Goal: Task Accomplishment & Management: Use online tool/utility

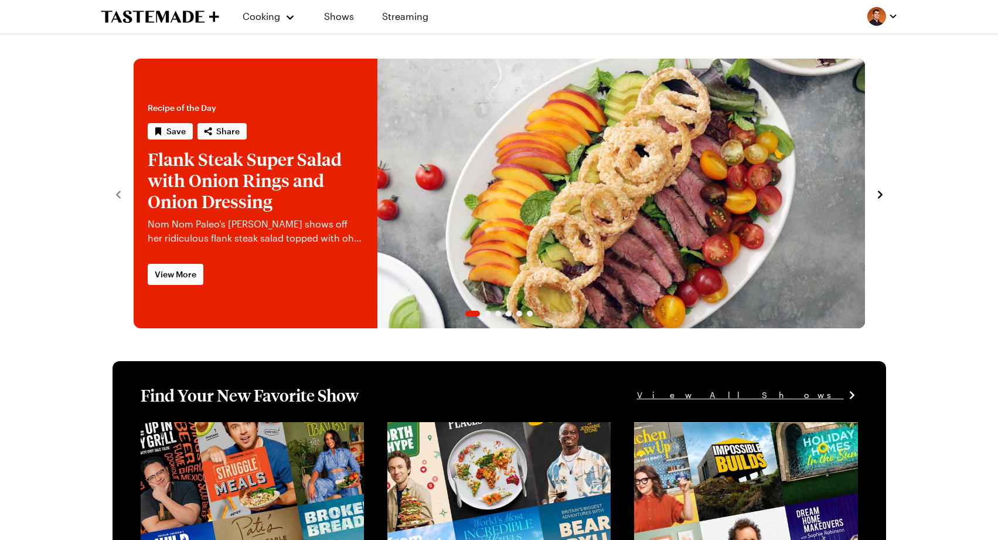
click at [134, 179] on link "Flank Steak Super Salad with Onion Rings and Onion Dressing" at bounding box center [134, 194] width 0 height 270
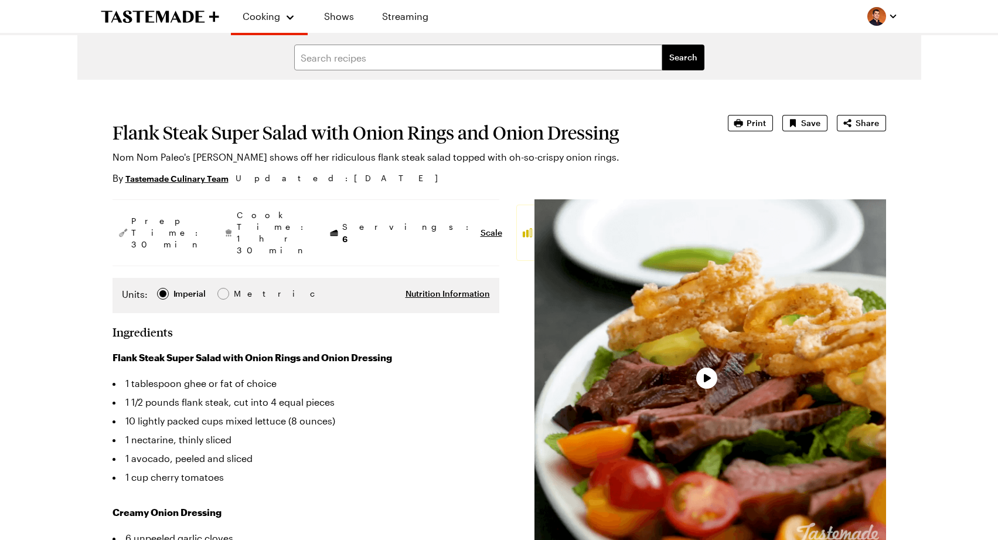
type textarea "x"
click at [731, 119] on button "Print" at bounding box center [750, 123] width 45 height 16
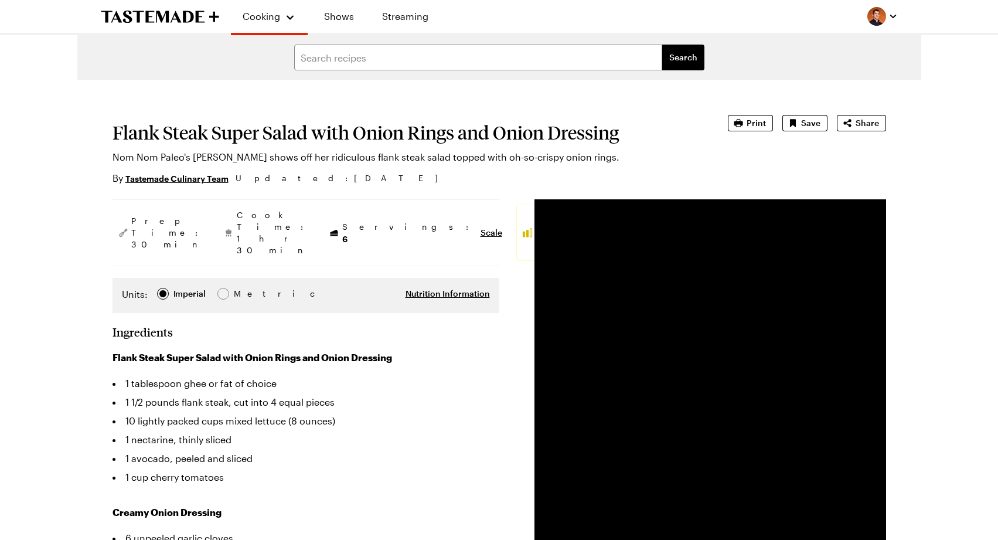
click at [877, 18] on img "button" at bounding box center [876, 16] width 19 height 19
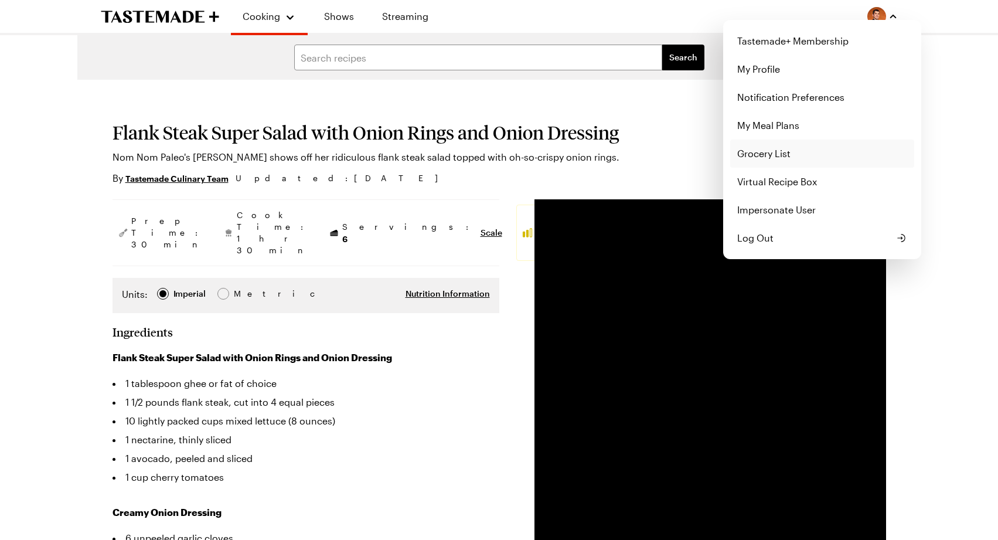
click at [829, 149] on link "Grocery List" at bounding box center [822, 153] width 184 height 28
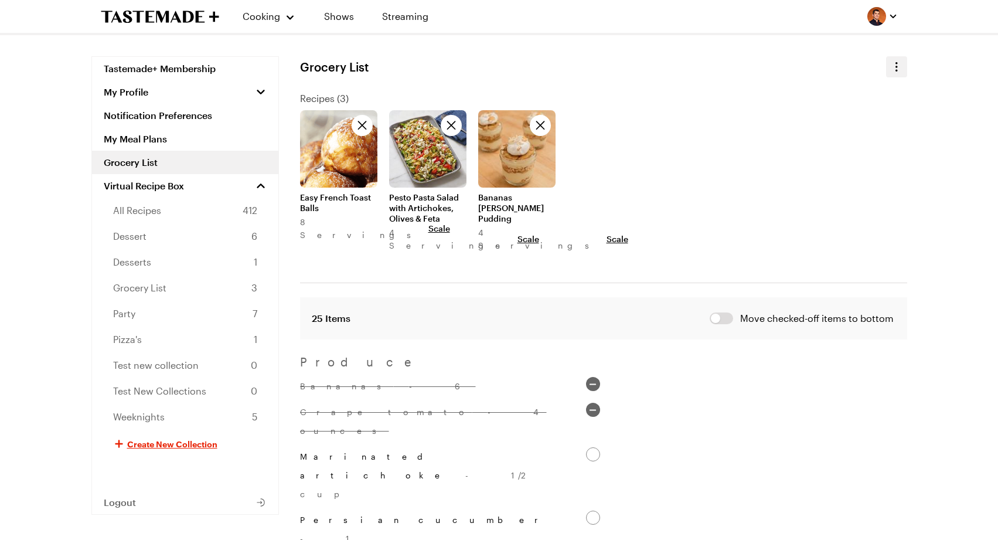
click at [898, 65] on icon "button" at bounding box center [897, 67] width 14 height 14
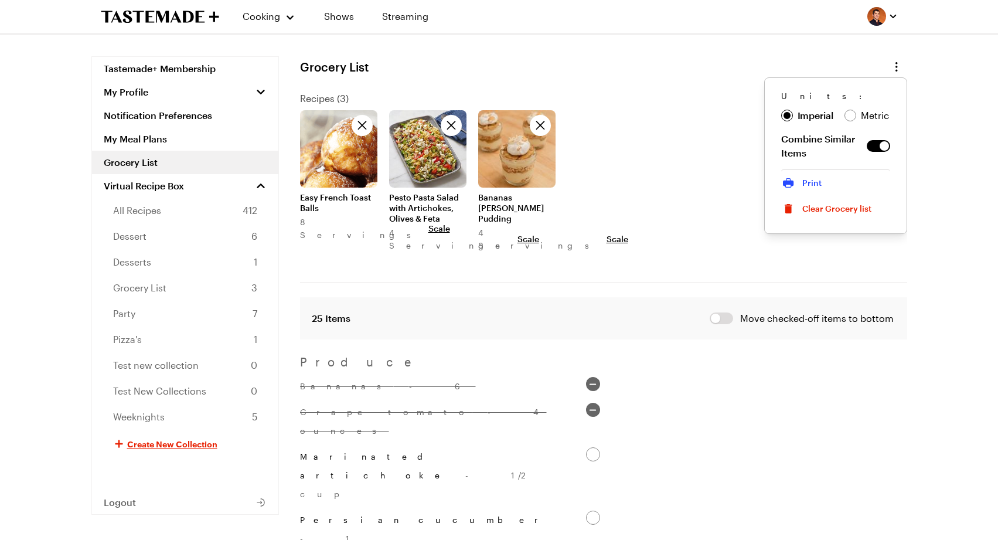
click at [849, 179] on button "Print" at bounding box center [835, 182] width 109 height 26
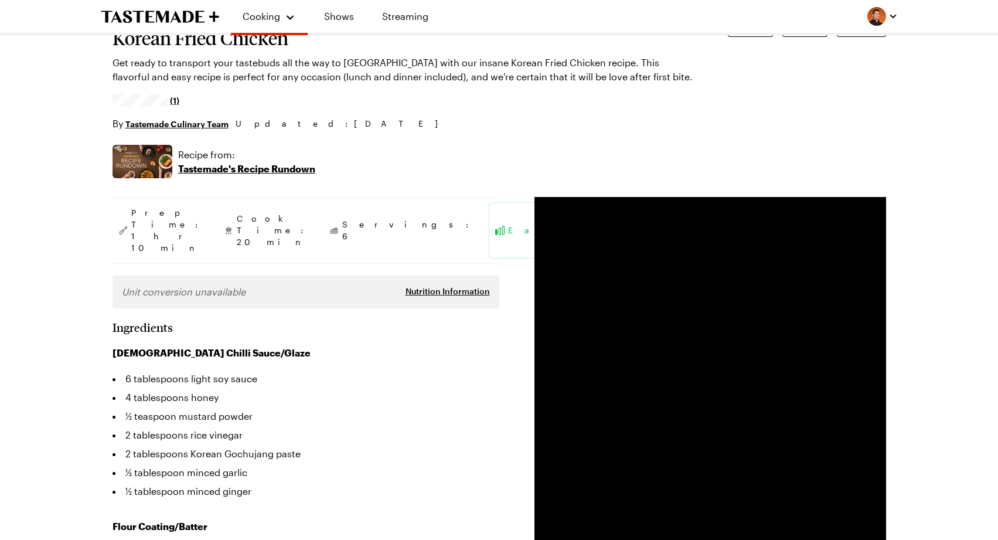
type textarea "x"
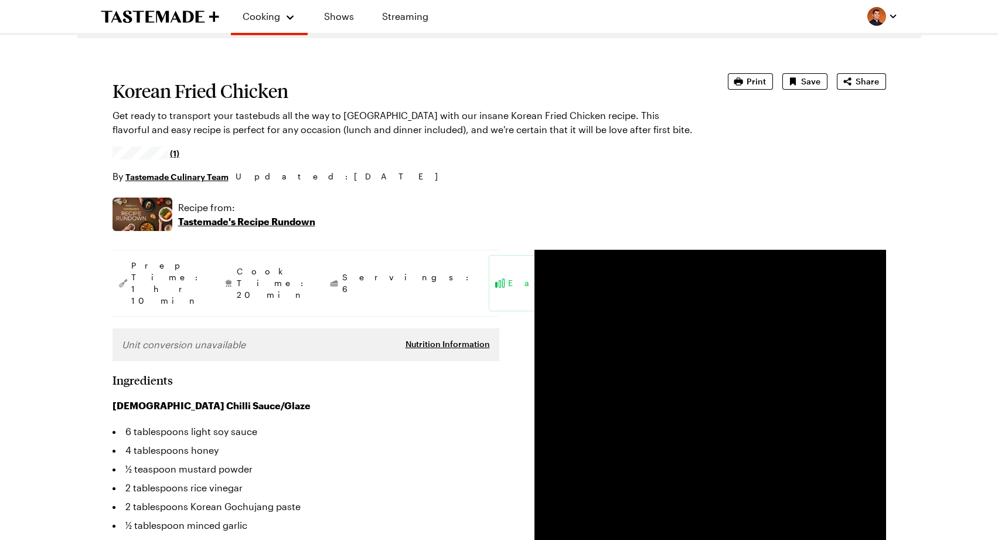
scroll to position [34, 0]
